Goal: Task Accomplishment & Management: Use online tool/utility

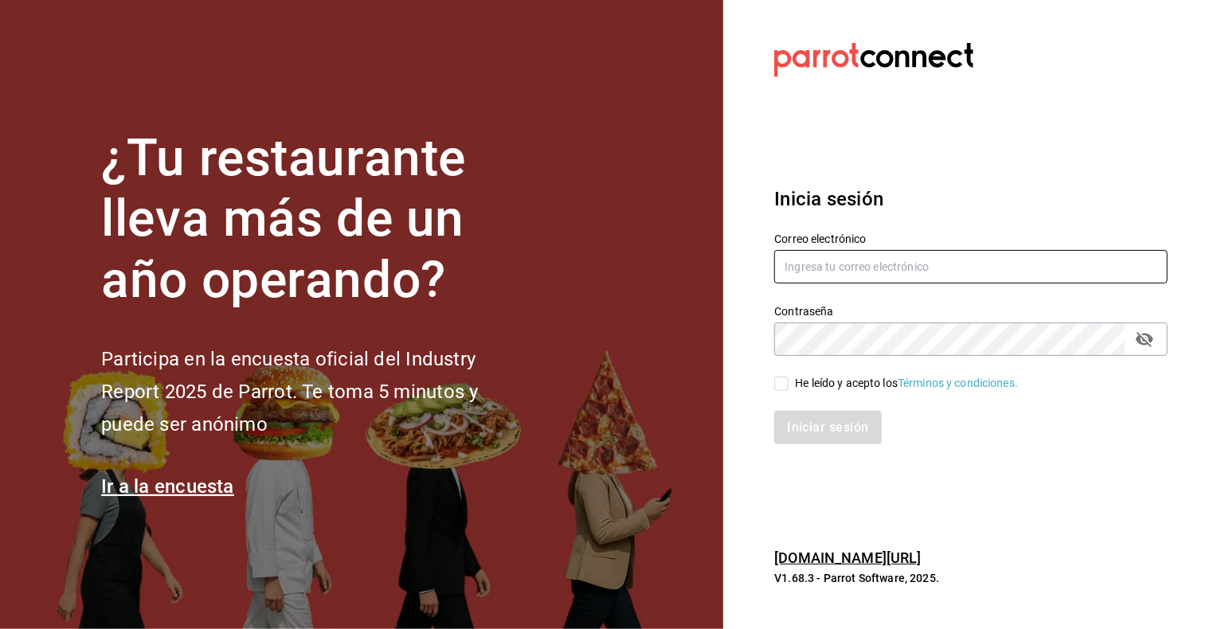
type input "cristian.mercado@grupocosteno.com"
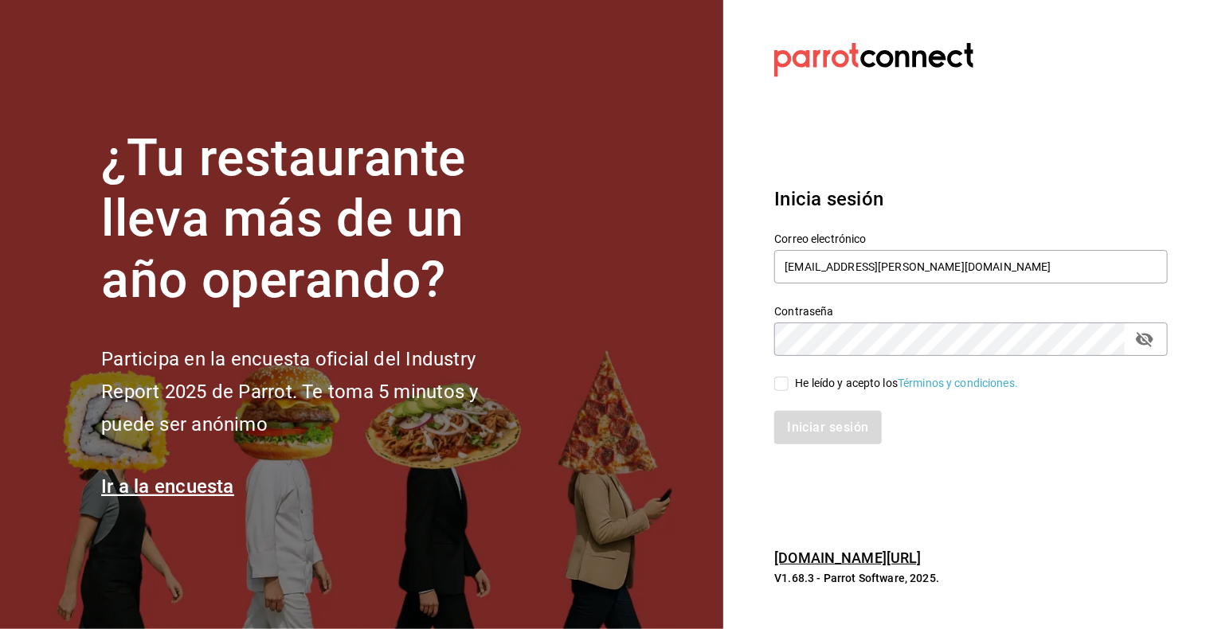
click at [787, 381] on input "He leído y acepto los Términos y condiciones." at bounding box center [781, 384] width 14 height 14
checkbox input "true"
click at [803, 424] on button "Iniciar sesión" at bounding box center [828, 427] width 108 height 33
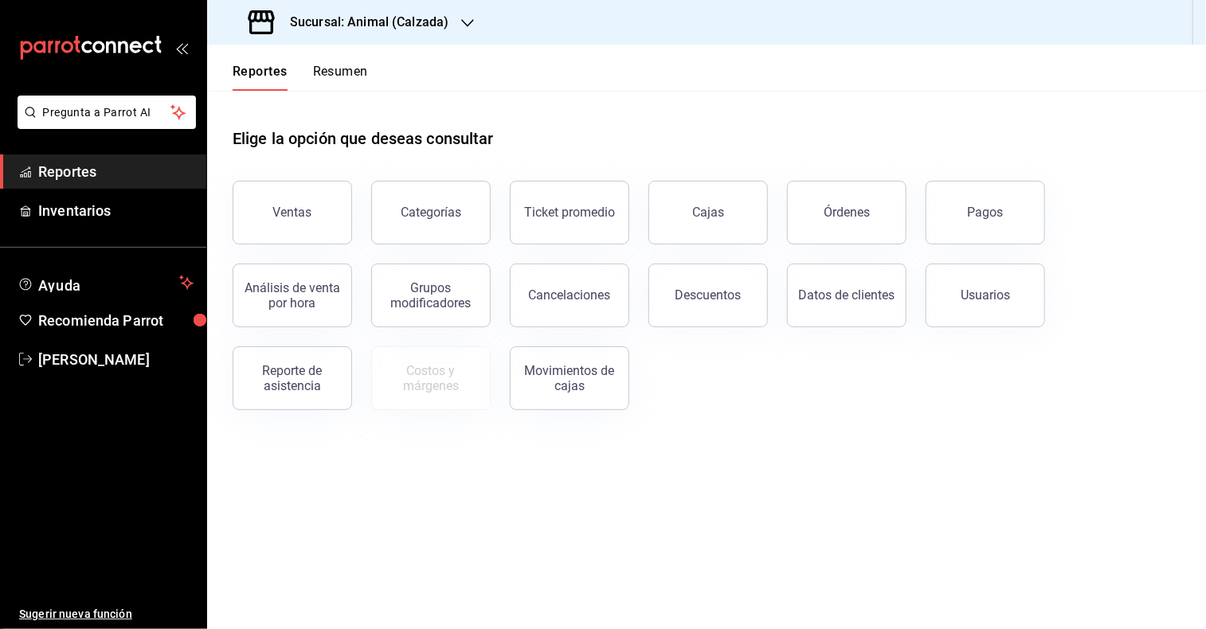
click at [464, 20] on icon "button" at bounding box center [467, 23] width 13 height 13
click at [385, 97] on div "Mochomos (Metepec)" at bounding box center [326, 104] width 213 height 17
click at [315, 213] on button "Ventas" at bounding box center [292, 213] width 119 height 64
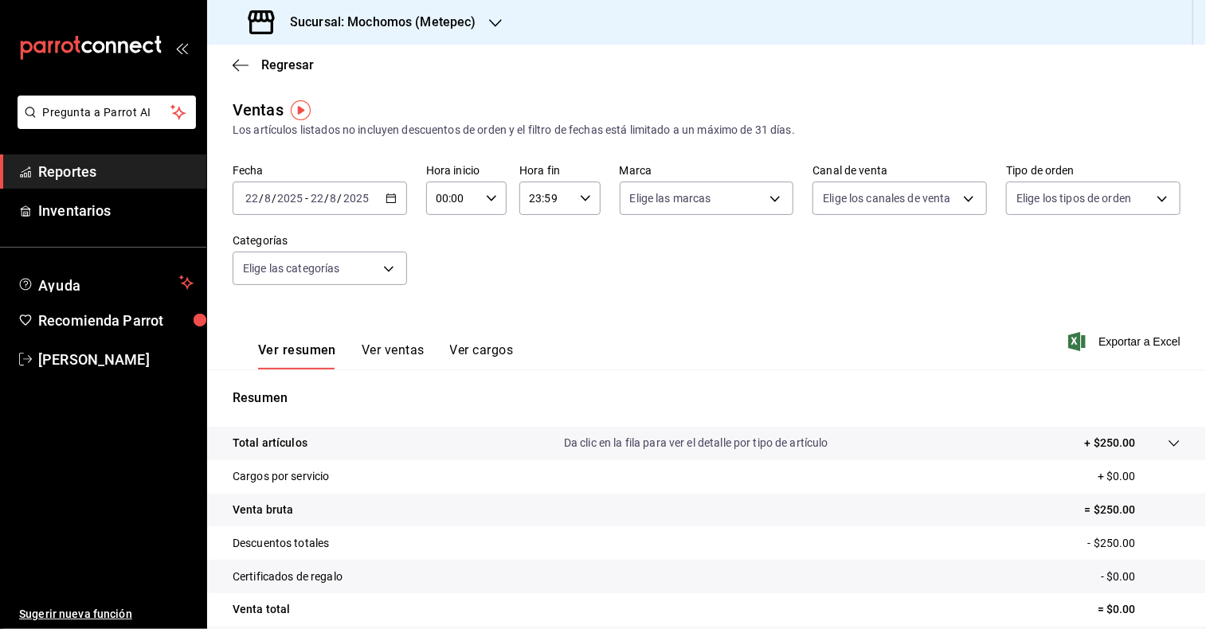
click at [389, 205] on div "[DATE] [DATE] - [DATE] [DATE]" at bounding box center [320, 198] width 174 height 33
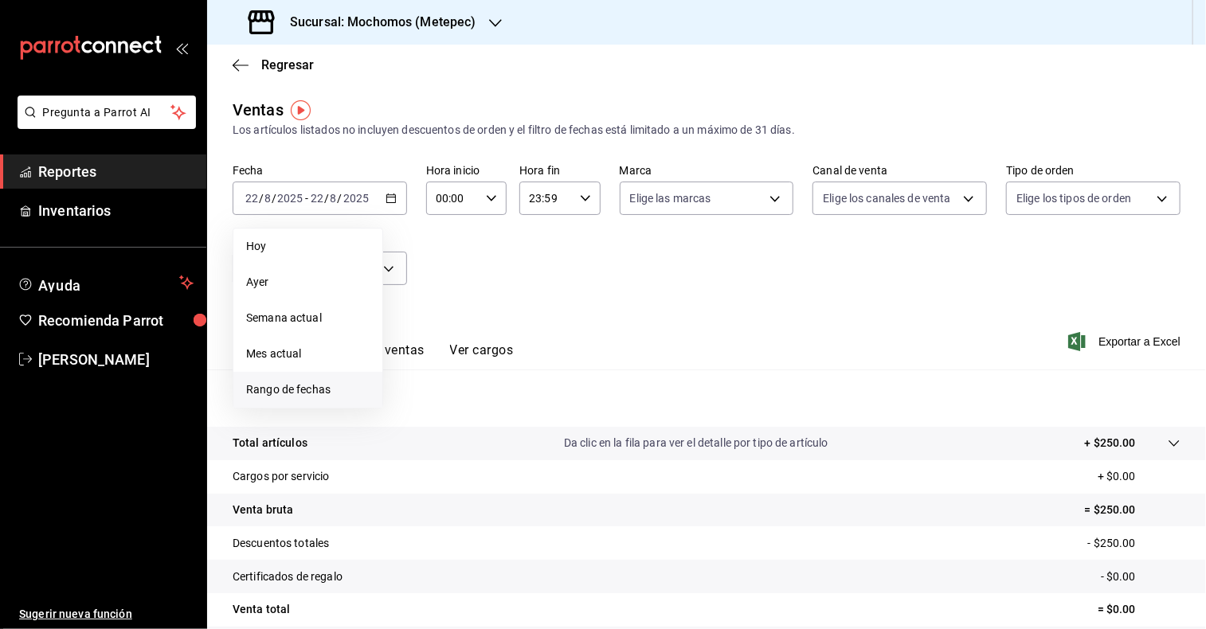
click at [319, 389] on span "Rango de fechas" at bounding box center [307, 389] width 123 height 17
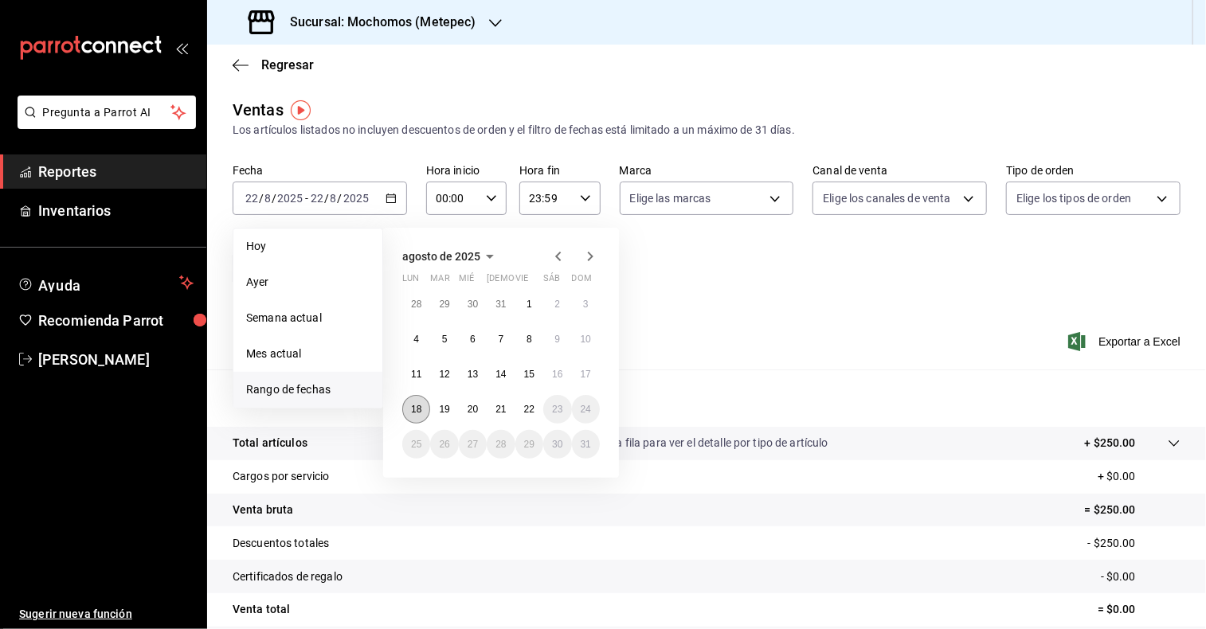
click at [417, 408] on abbr "18" at bounding box center [416, 409] width 10 height 11
click at [535, 415] on button "22" at bounding box center [529, 409] width 28 height 29
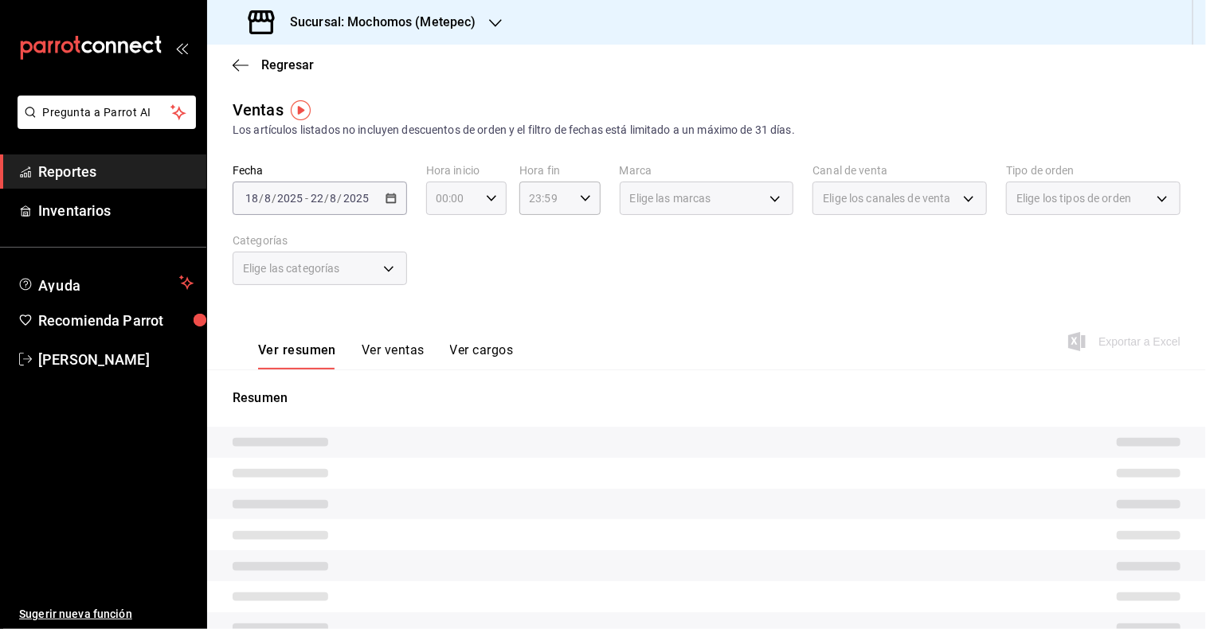
click at [487, 201] on icon "button" at bounding box center [491, 198] width 11 height 11
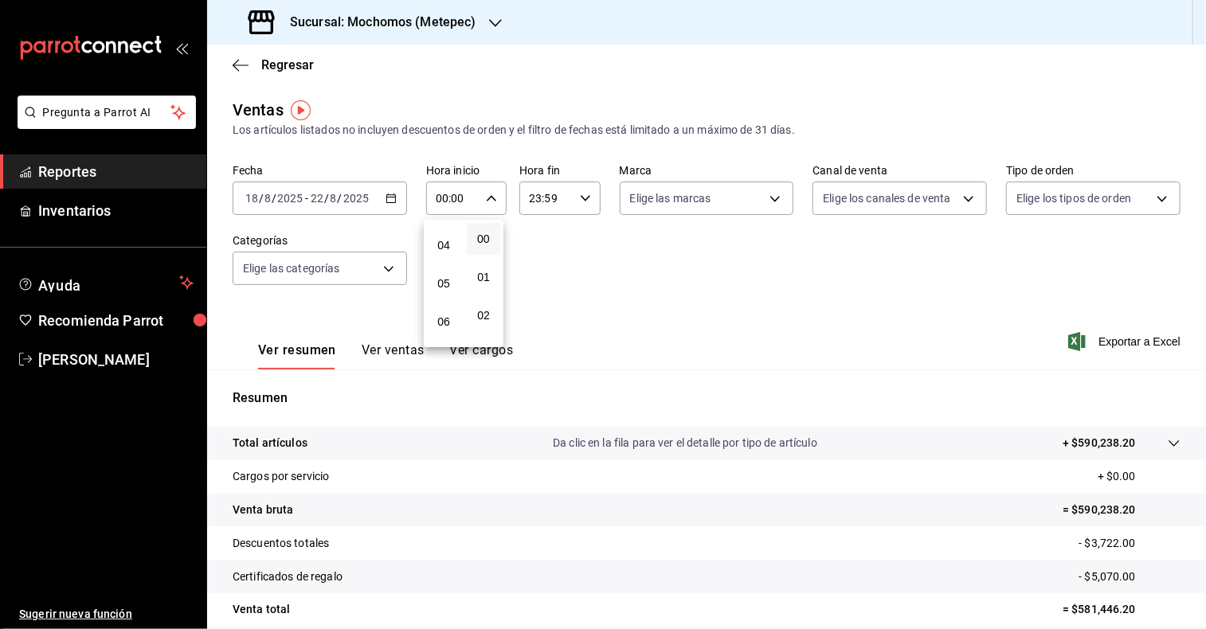
scroll to position [147, 0]
click at [441, 287] on span "05" at bounding box center [443, 283] width 14 height 13
type input "05:00"
click at [489, 237] on span "00" at bounding box center [483, 239] width 14 height 13
click at [580, 193] on div at bounding box center [603, 314] width 1206 height 629
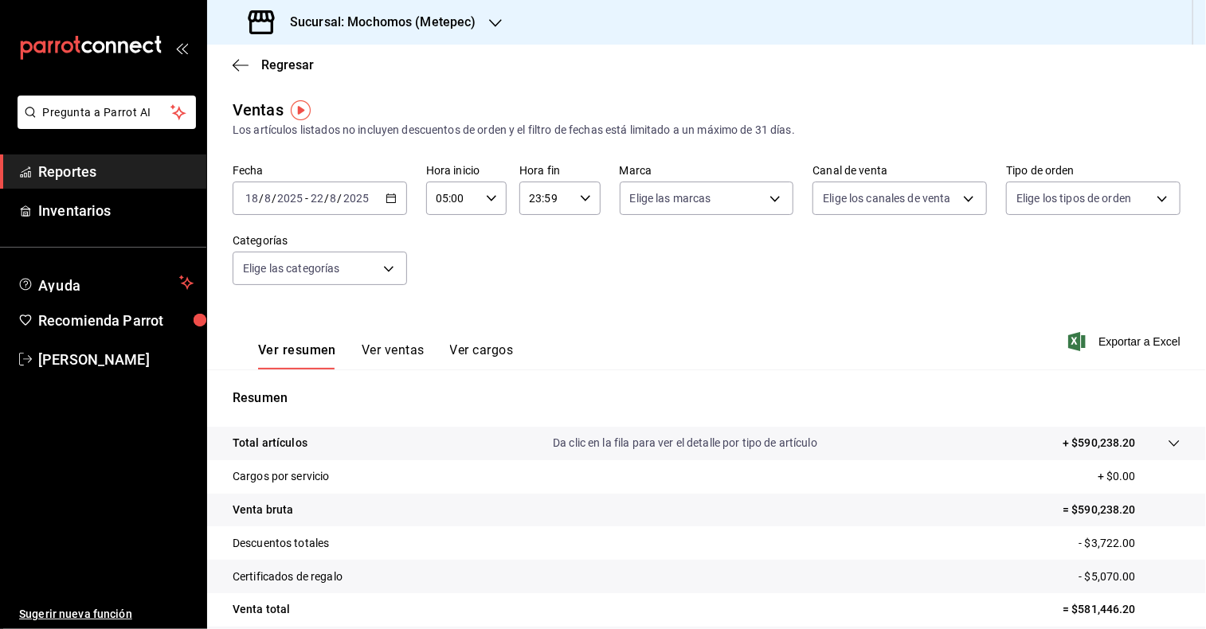
click at [586, 202] on div "23:59 Hora fin" at bounding box center [559, 198] width 80 height 33
click at [538, 248] on span "05" at bounding box center [536, 246] width 14 height 13
click at [583, 236] on button "00" at bounding box center [575, 239] width 33 height 32
type input "05:00"
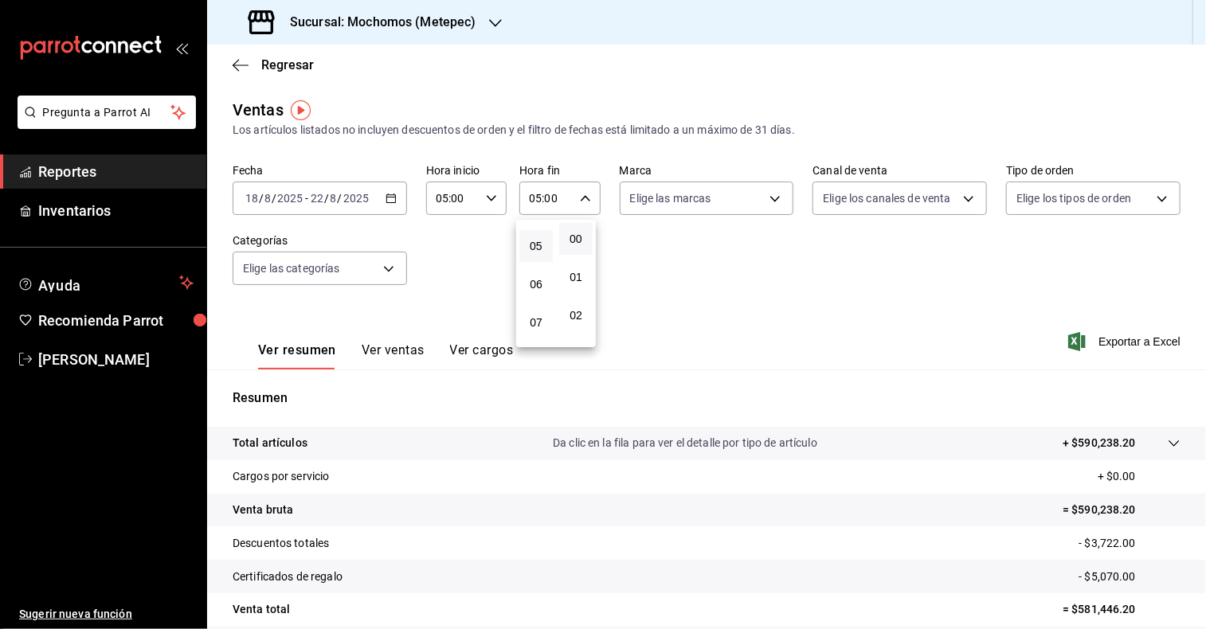
click at [771, 201] on div at bounding box center [603, 314] width 1206 height 629
click at [771, 201] on body "Pregunta a Parrot AI Reportes Inventarios Ayuda Recomienda Parrot [PERSON_NAME]…" at bounding box center [603, 314] width 1206 height 629
click at [632, 310] on input "checkbox" at bounding box center [632, 314] width 14 height 14
checkbox input "true"
type input "2365f74e-aa6b-4392-bdf2-72765591bddf"
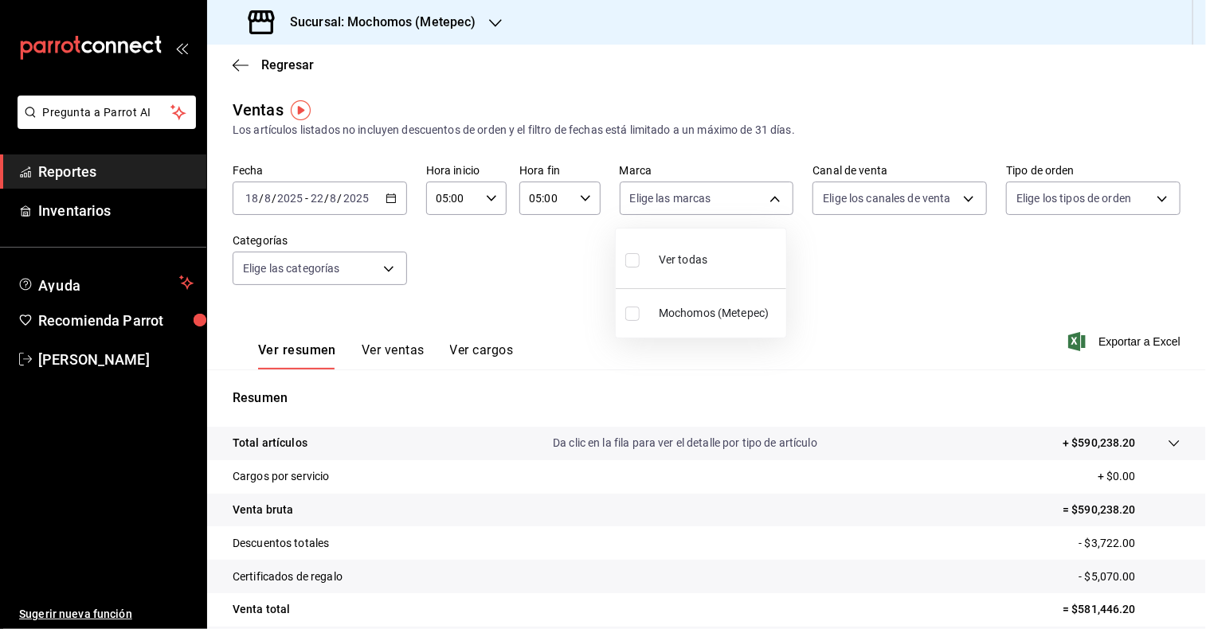
checkbox input "true"
click at [960, 195] on div at bounding box center [603, 314] width 1206 height 629
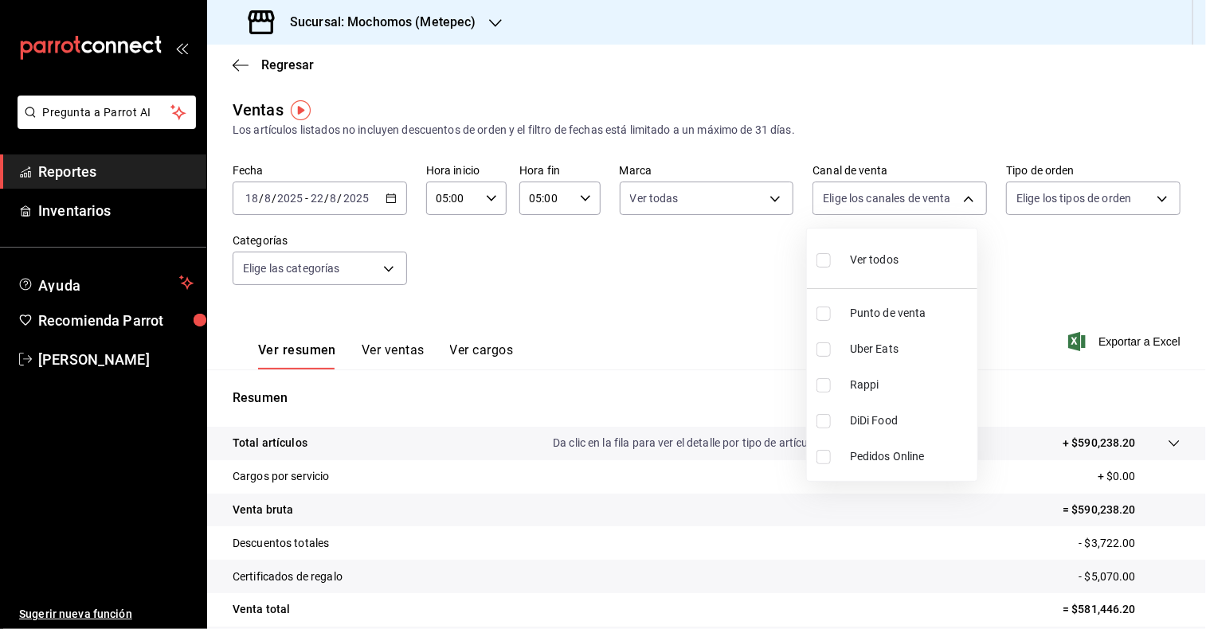
click at [960, 195] on body "Pregunta a Parrot AI Reportes Inventarios Ayuda Recomienda Parrot [PERSON_NAME]…" at bounding box center [603, 314] width 1206 height 629
click at [821, 262] on input "checkbox" at bounding box center [823, 260] width 14 height 14
checkbox input "true"
type input "PARROT,UBER_EATS,RAPPI,DIDI_FOOD,ONLINE"
checkbox input "true"
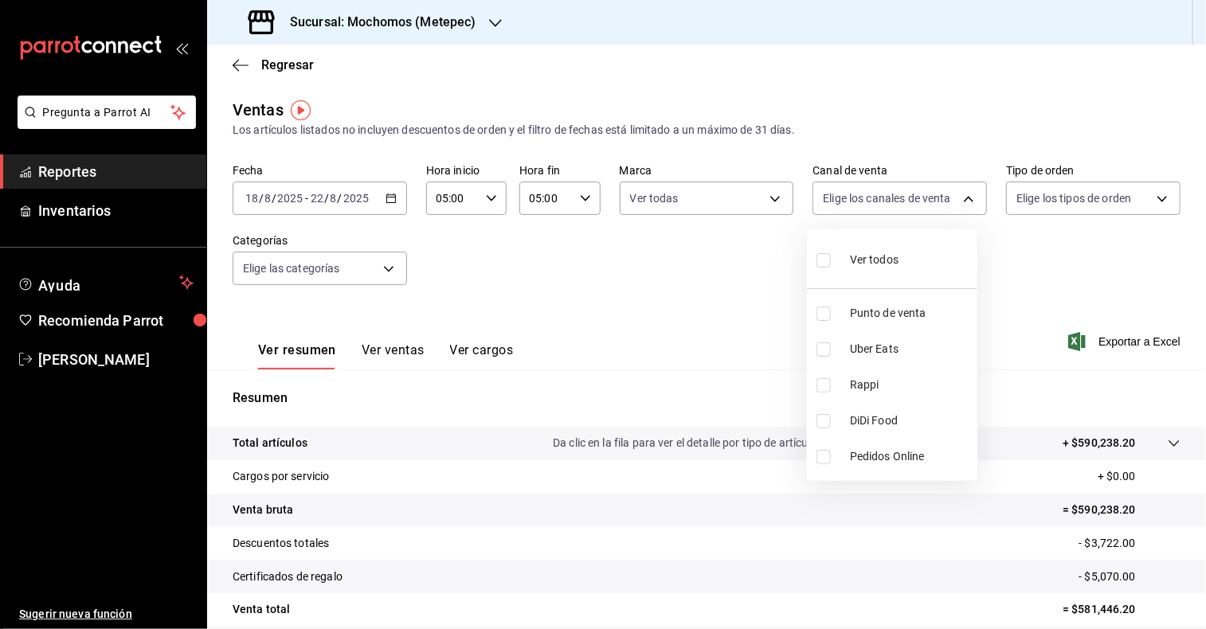
checkbox input "true"
click at [1151, 197] on div at bounding box center [603, 314] width 1206 height 629
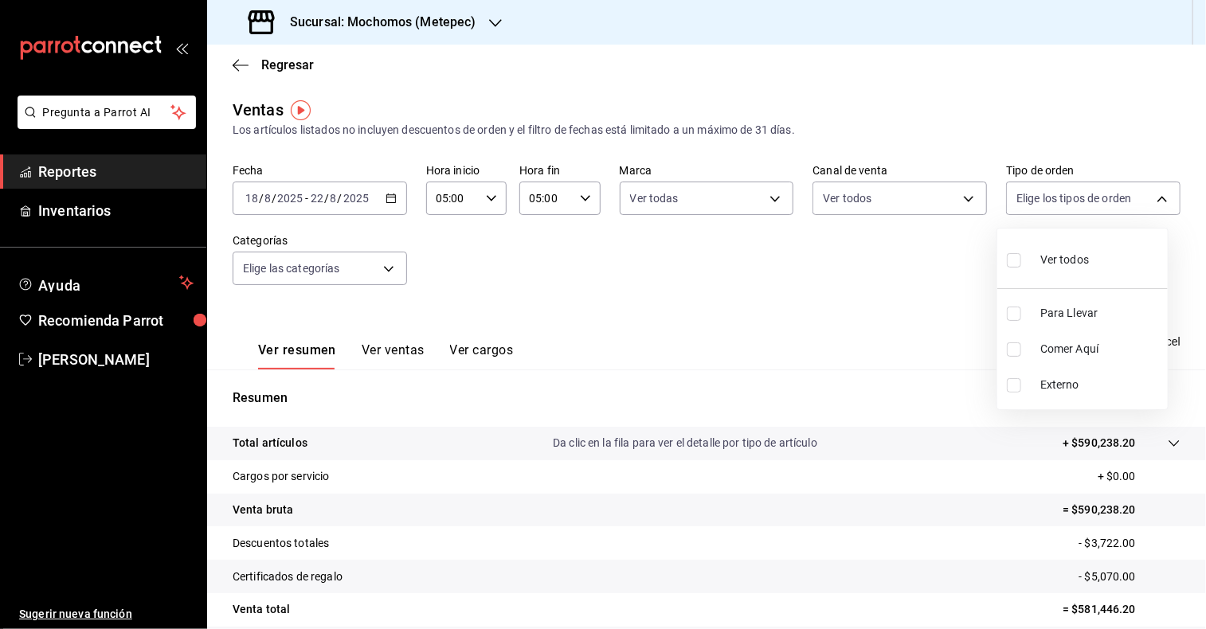
click at [1151, 197] on body "Pregunta a Parrot AI Reportes Inventarios Ayuda Recomienda Parrot [PERSON_NAME]…" at bounding box center [603, 314] width 1206 height 629
click at [1018, 260] on input "checkbox" at bounding box center [1013, 260] width 14 height 14
checkbox input "true"
type input "3a236ed8-2e24-47ca-8e59-ead494492482,da8509e8-5fca-4f62-958e-973104937870,EXTER…"
checkbox input "true"
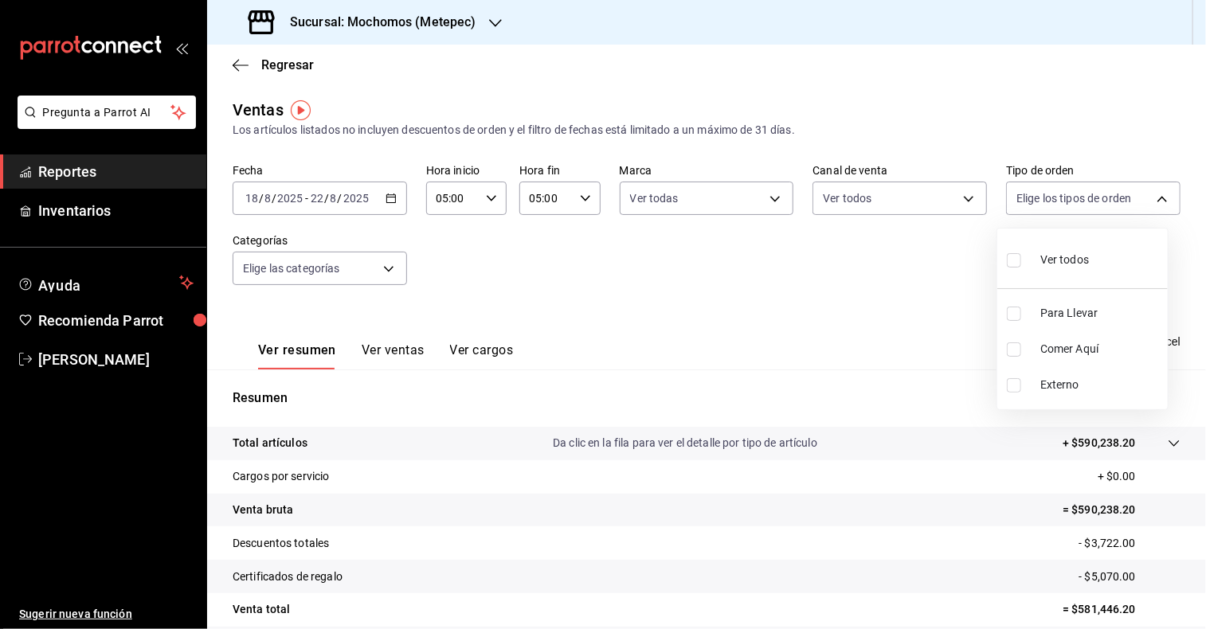
checkbox input "true"
click at [389, 268] on div at bounding box center [603, 314] width 1206 height 629
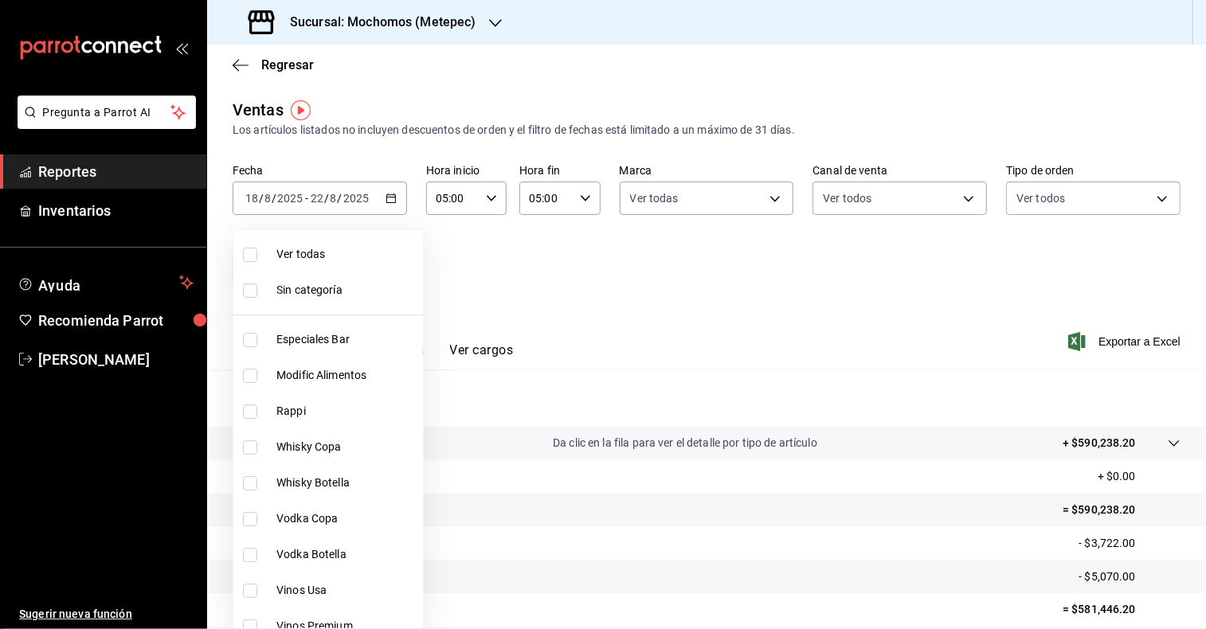
click at [389, 268] on body "Pregunta a Parrot AI Reportes Inventarios Ayuda Recomienda Parrot [PERSON_NAME]…" at bounding box center [603, 314] width 1206 height 629
click at [252, 288] on input "checkbox" at bounding box center [250, 290] width 14 height 14
checkbox input "true"
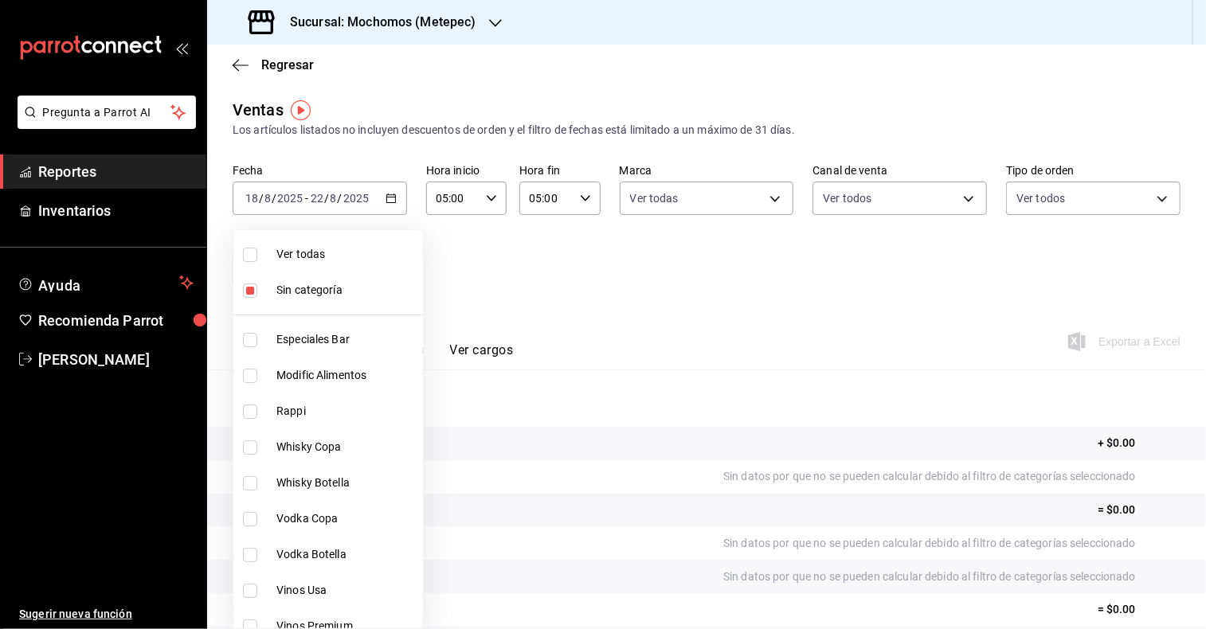
click at [248, 254] on input "checkbox" at bounding box center [250, 255] width 14 height 14
checkbox input "true"
type input "c9cbc288-c827-488d-81f5-370afefb1912,46081463-7037-4dd2-a9ab-e56ff6a8fa7c,bf958…"
checkbox input "true"
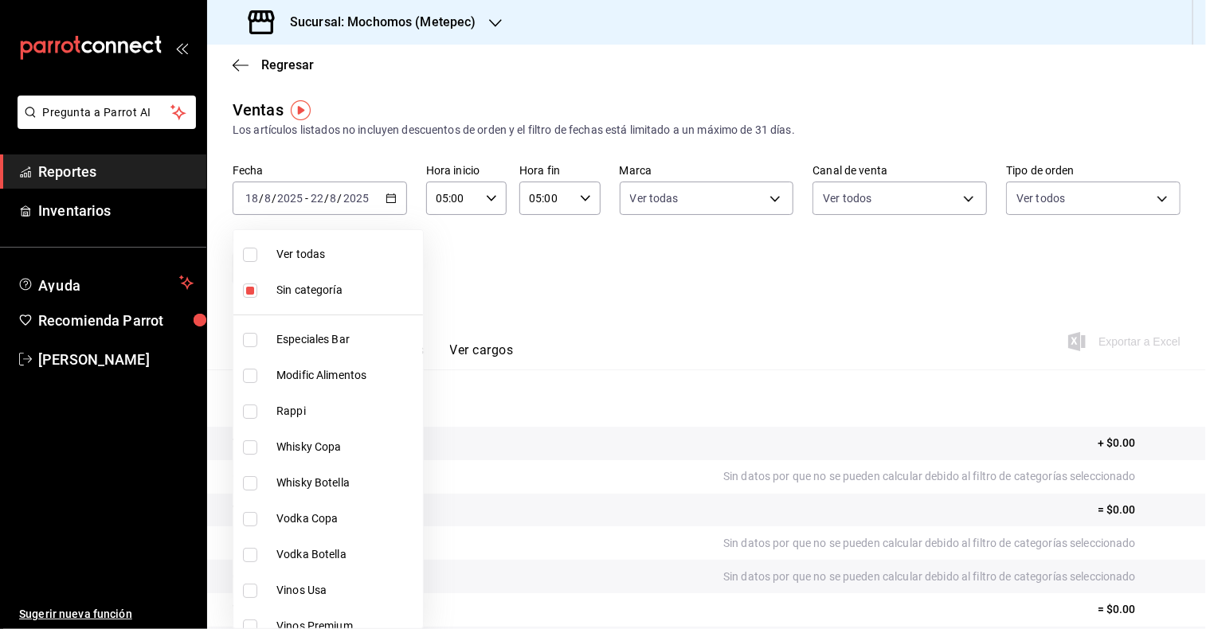
checkbox input "true"
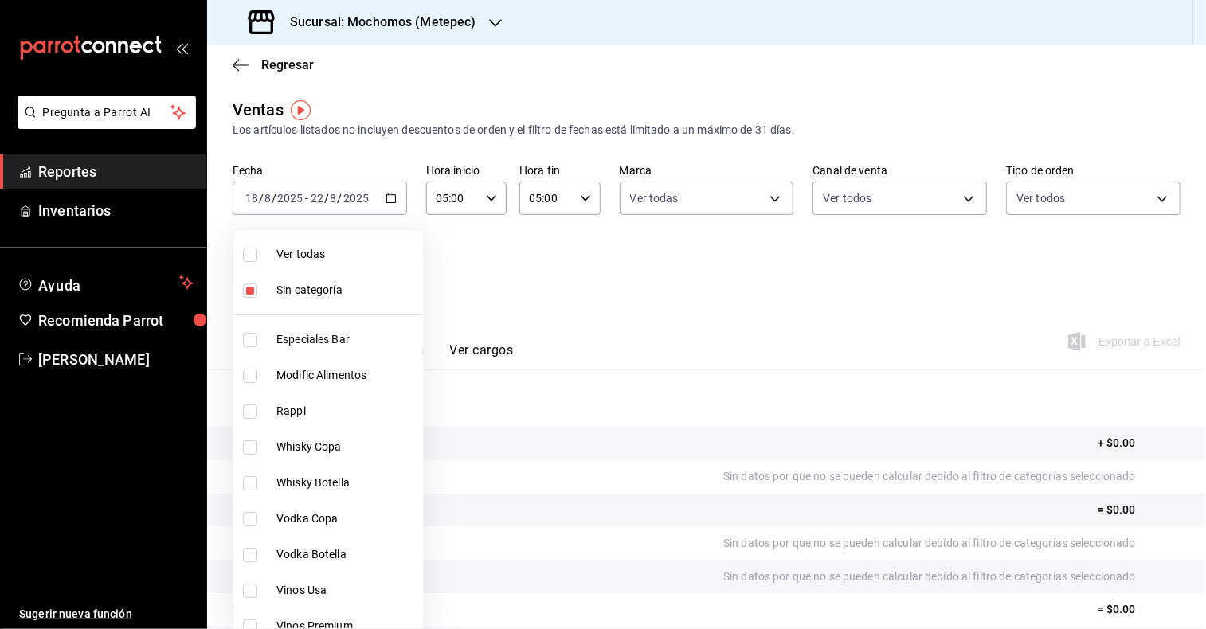
checkbox input "true"
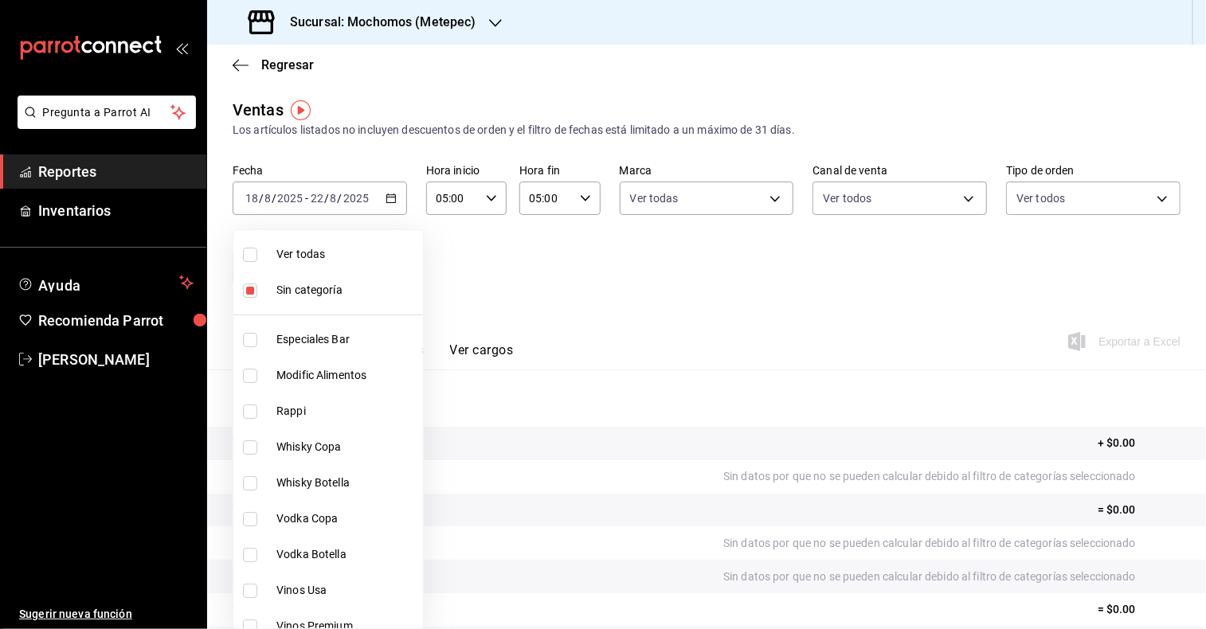
checkbox input "true"
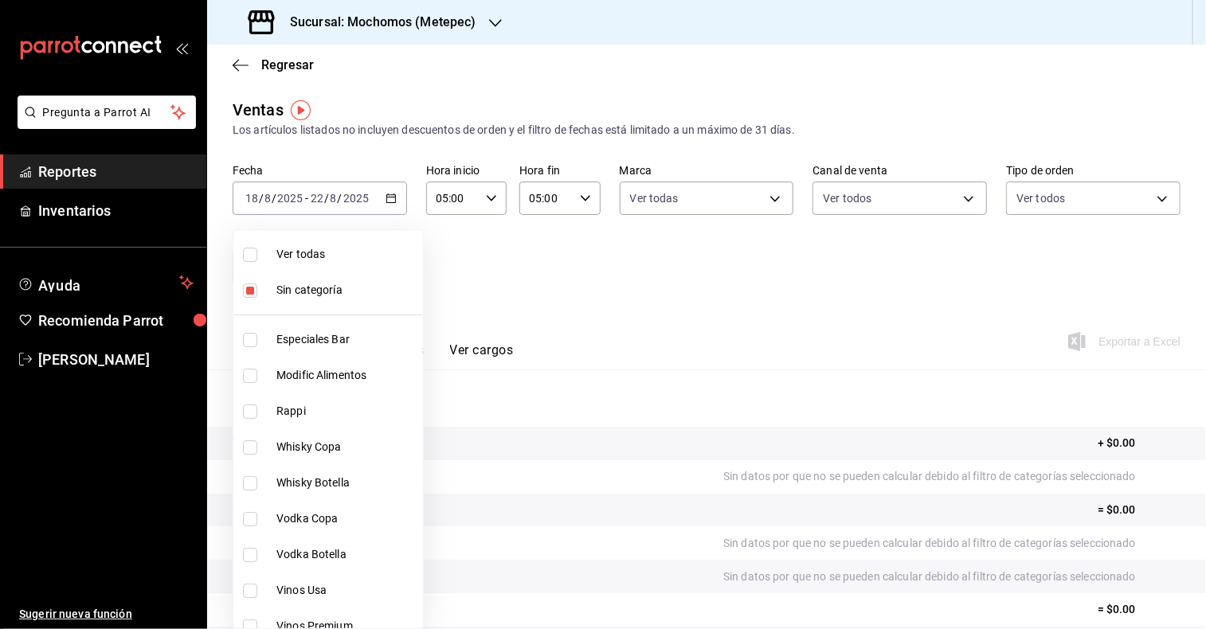
checkbox input "true"
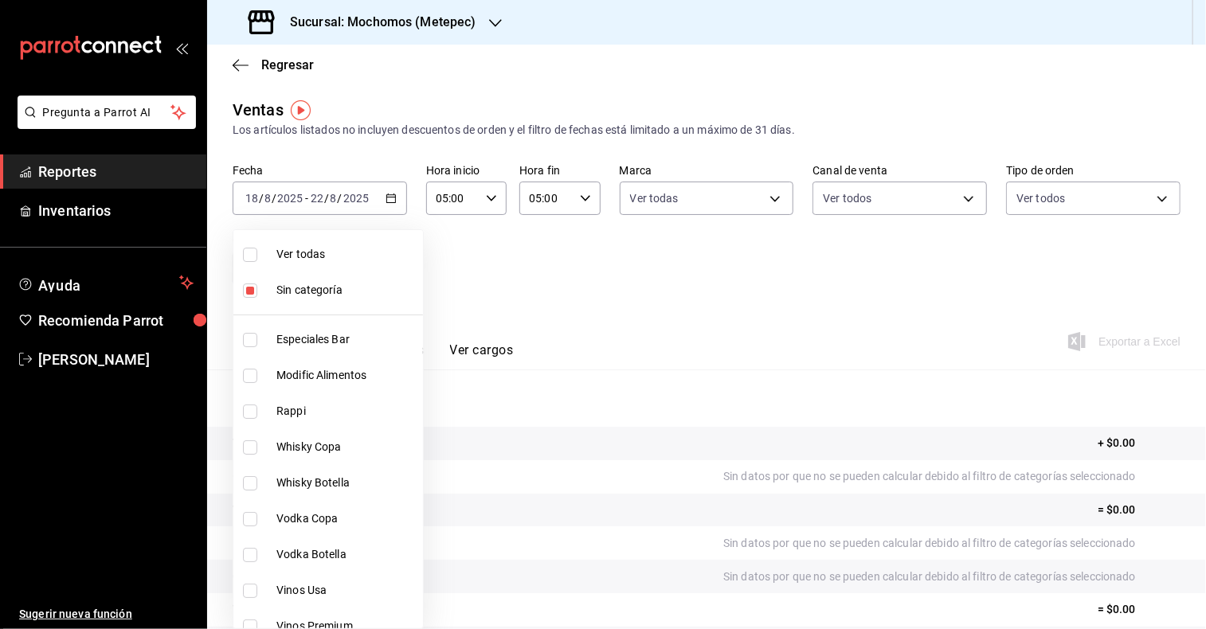
checkbox input "true"
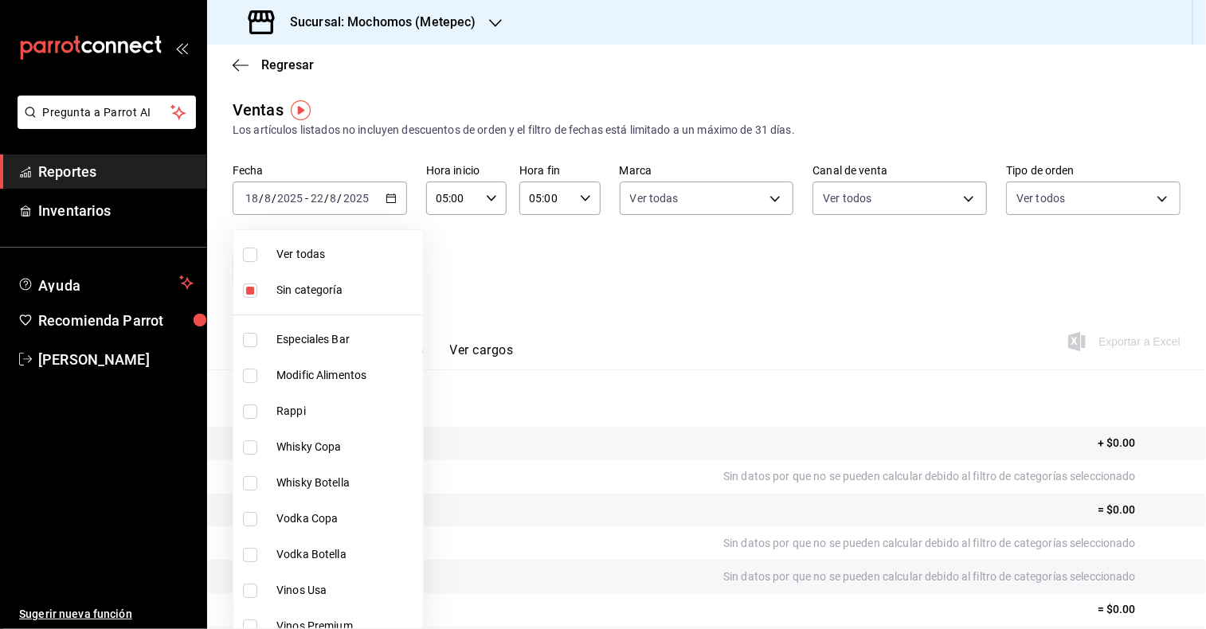
checkbox input "true"
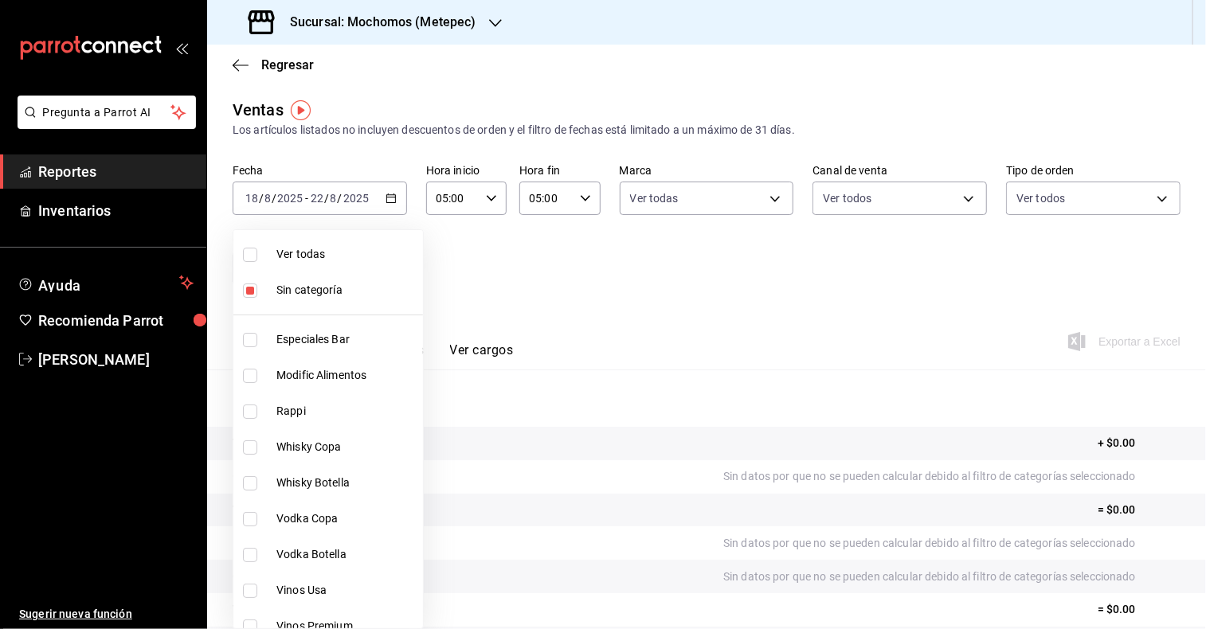
checkbox input "true"
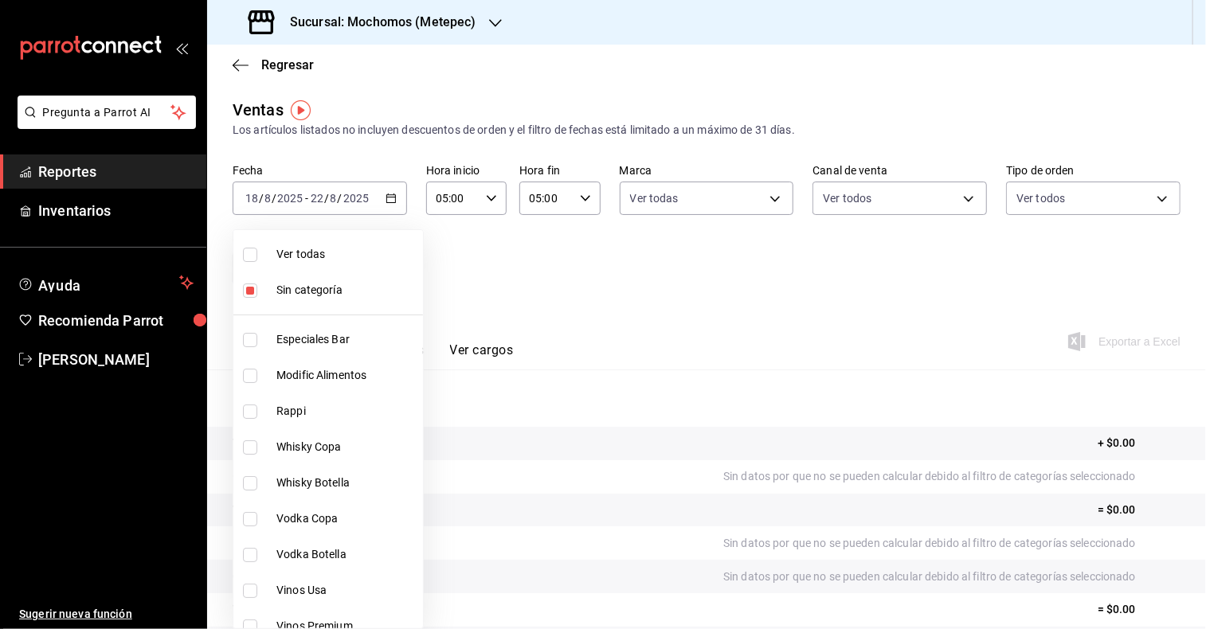
checkbox input "true"
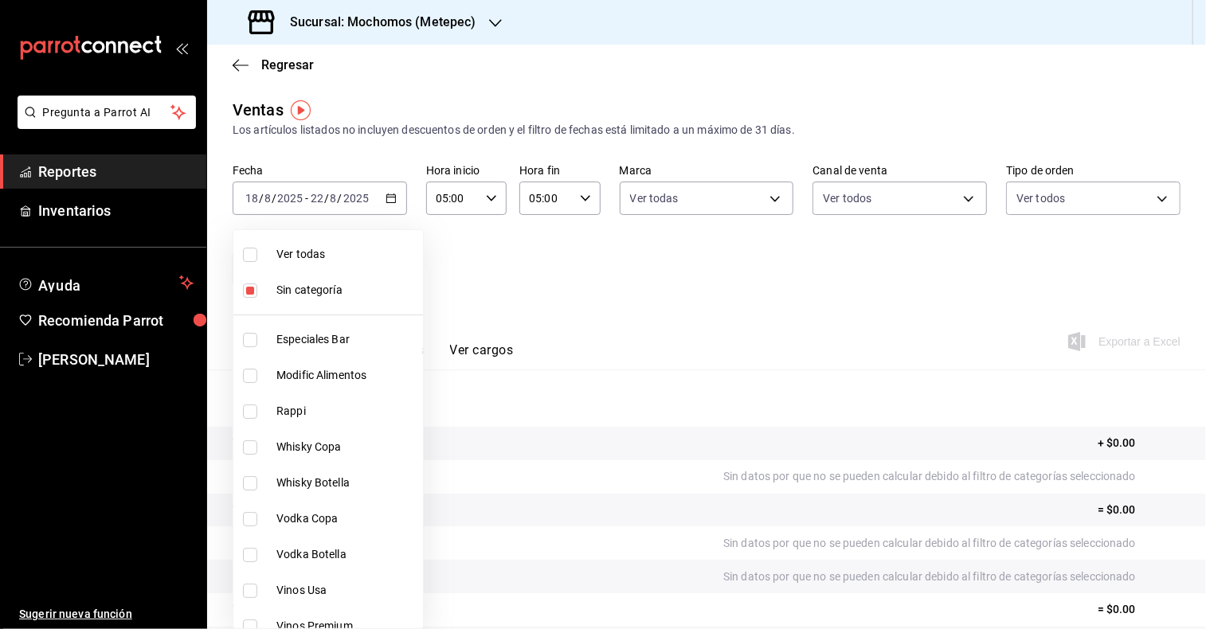
checkbox input "true"
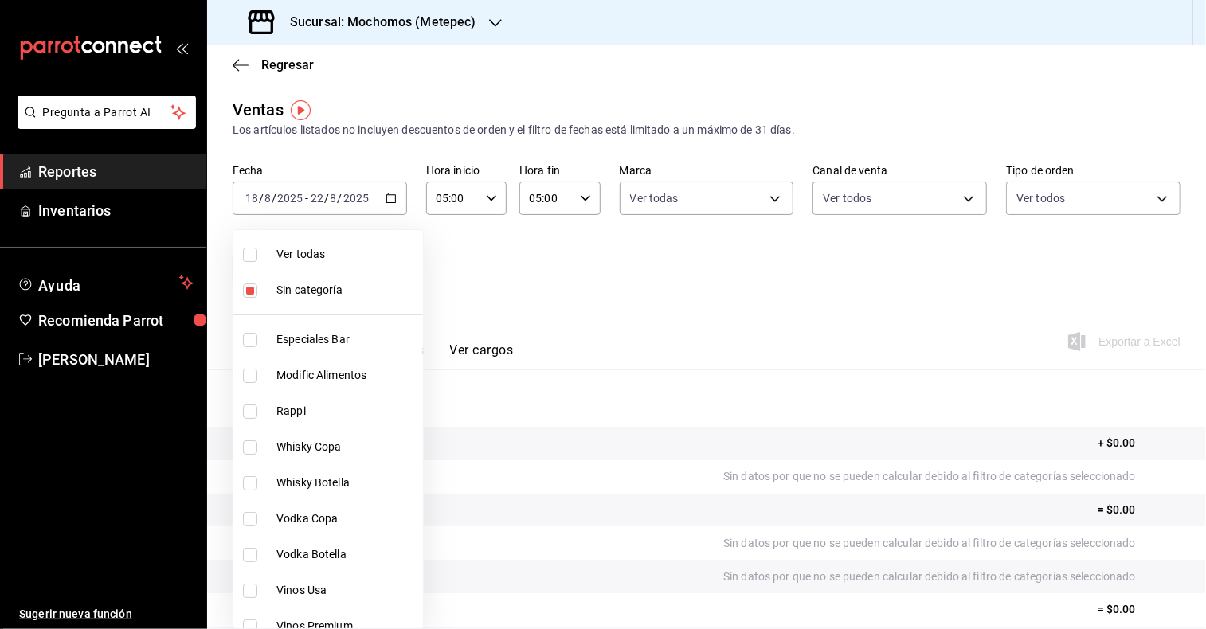
checkbox input "true"
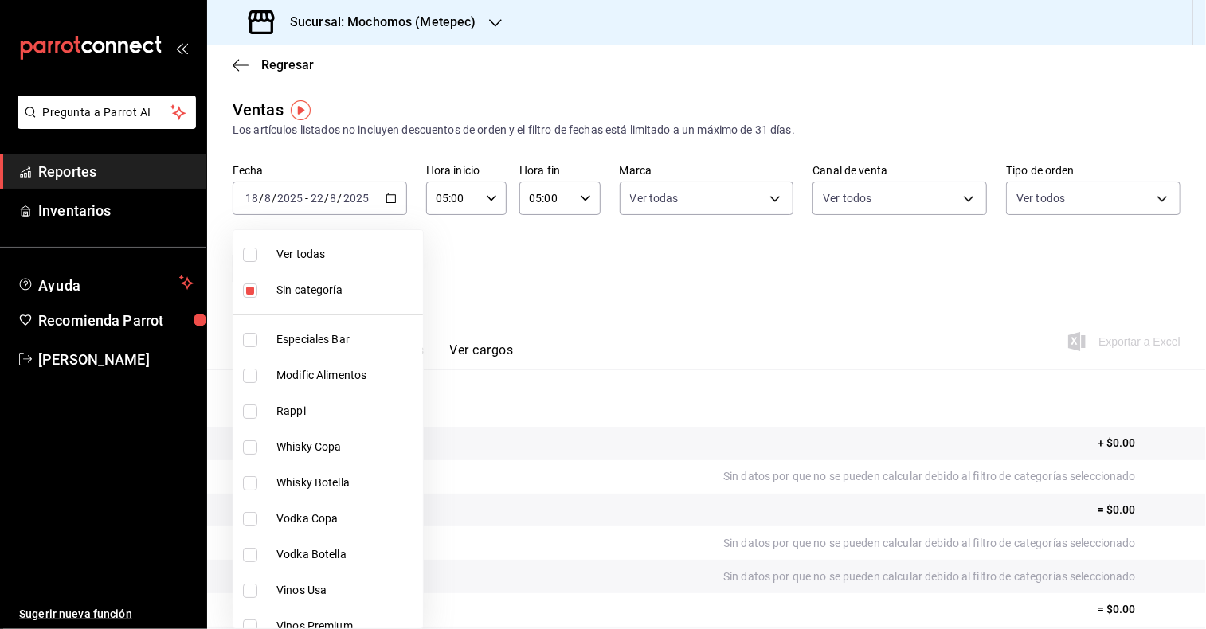
checkbox input "true"
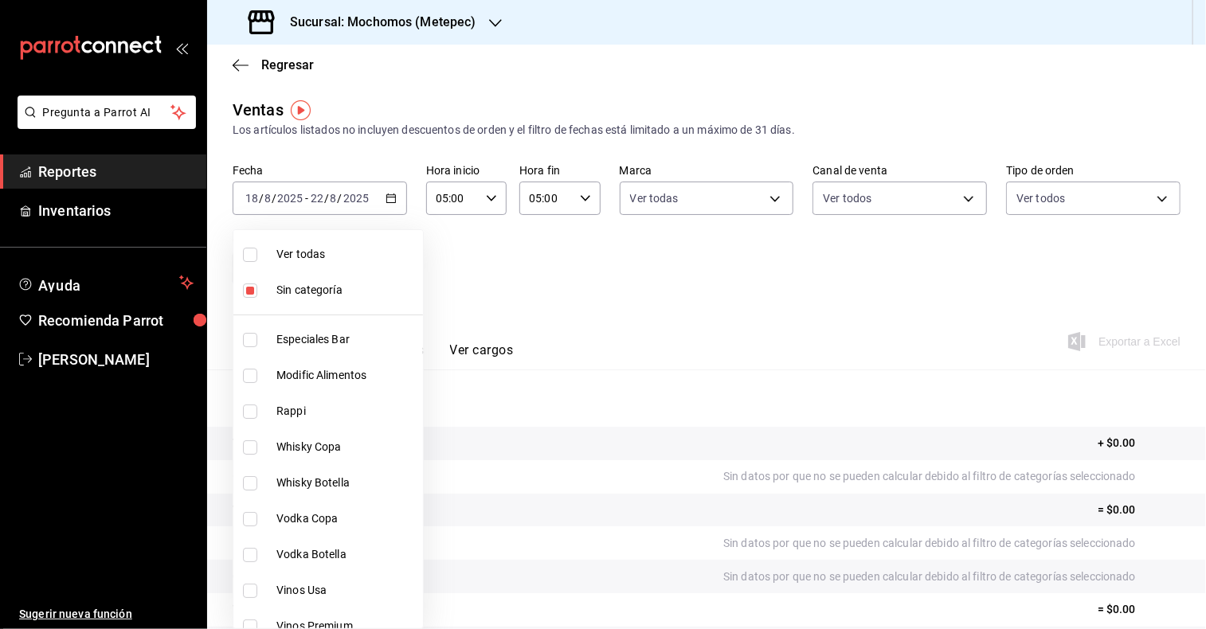
checkbox input "true"
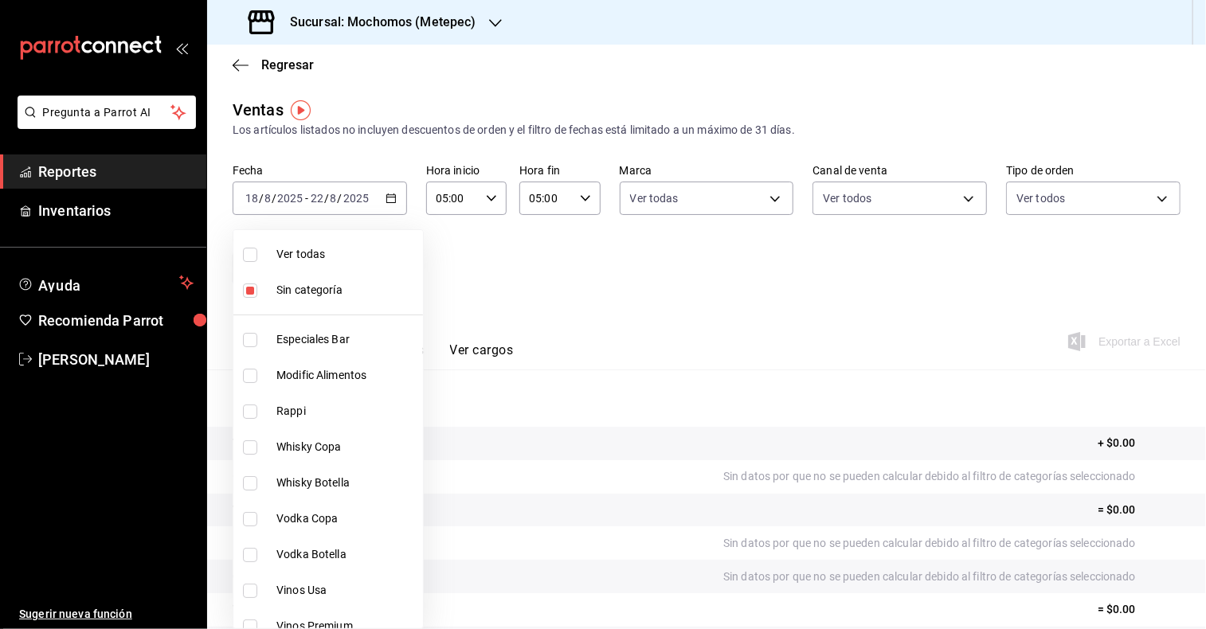
checkbox input "true"
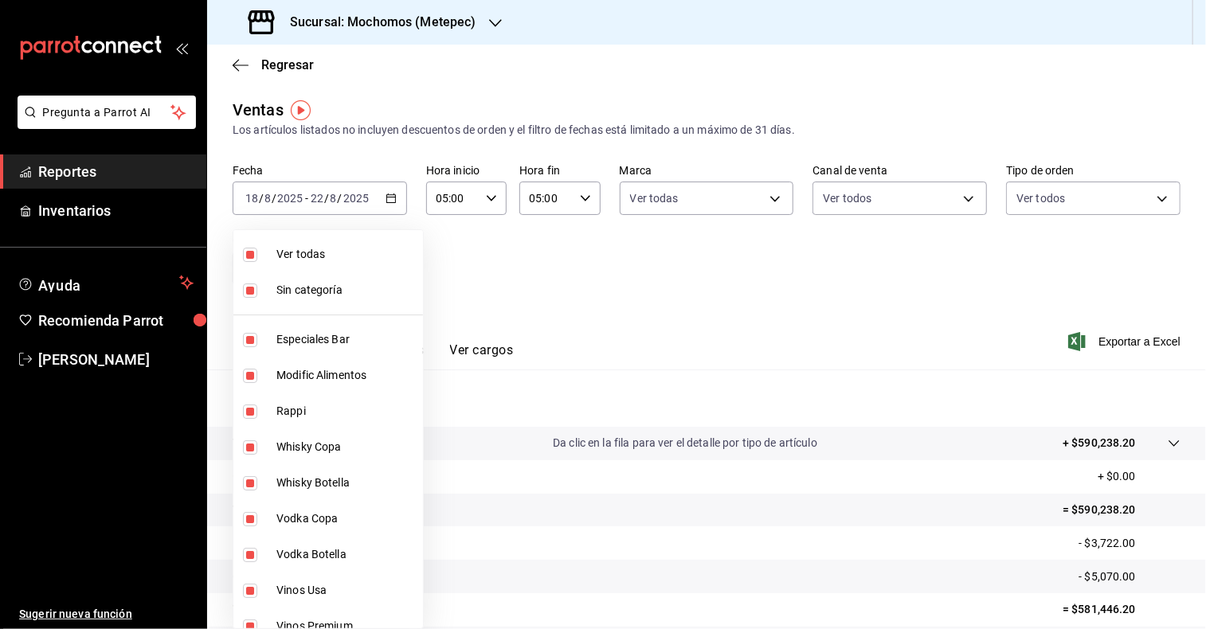
click at [605, 314] on div at bounding box center [603, 314] width 1206 height 629
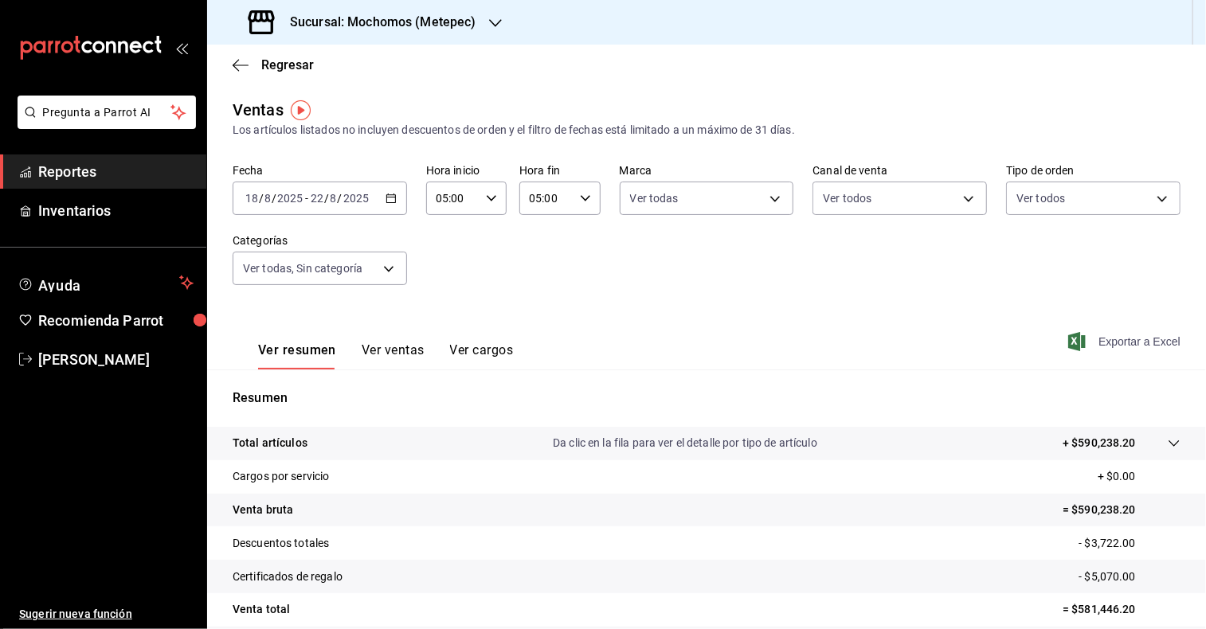
click at [1121, 339] on span "Exportar a Excel" at bounding box center [1125, 341] width 109 height 19
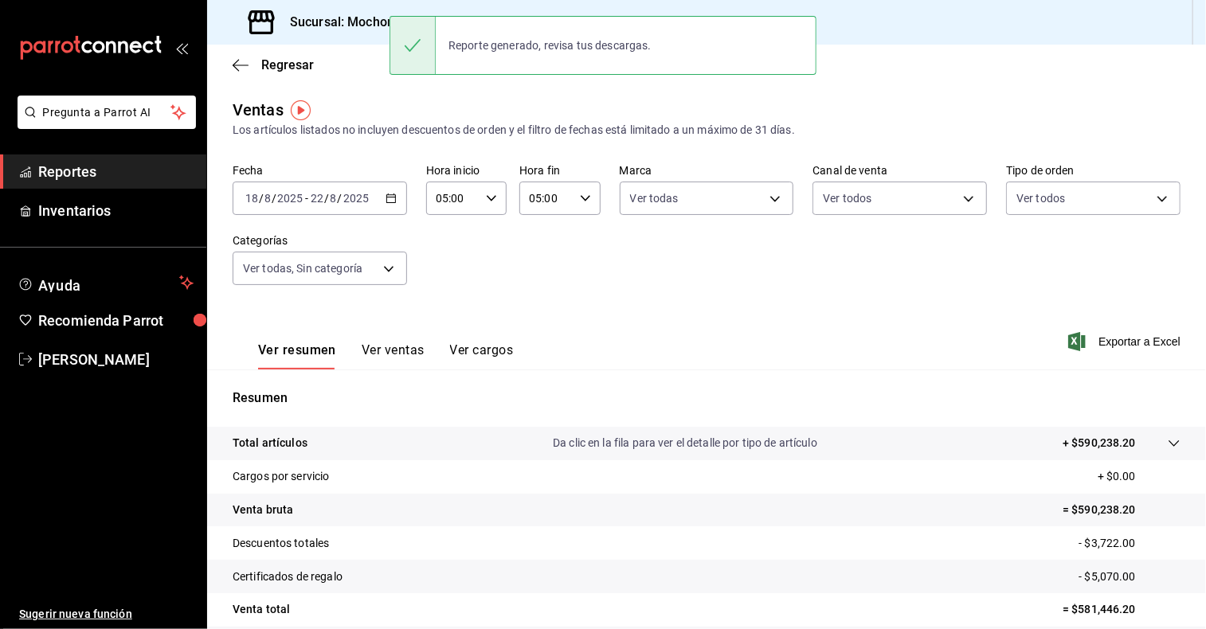
click at [1099, 107] on div "Ventas Los artículos listados no incluyen descuentos de orden y el filtro de fe…" at bounding box center [707, 118] width 948 height 41
